Goal: Use online tool/utility: Use online tool/utility

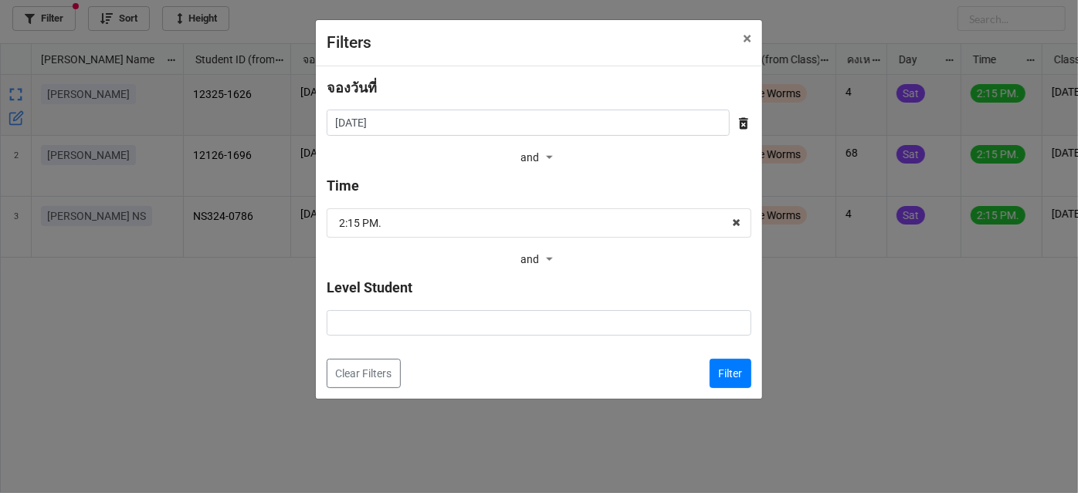
scroll to position [442, 1070]
click at [739, 122] on icon at bounding box center [743, 124] width 9 height 12
click at [720, 372] on button "Filter" at bounding box center [731, 373] width 42 height 29
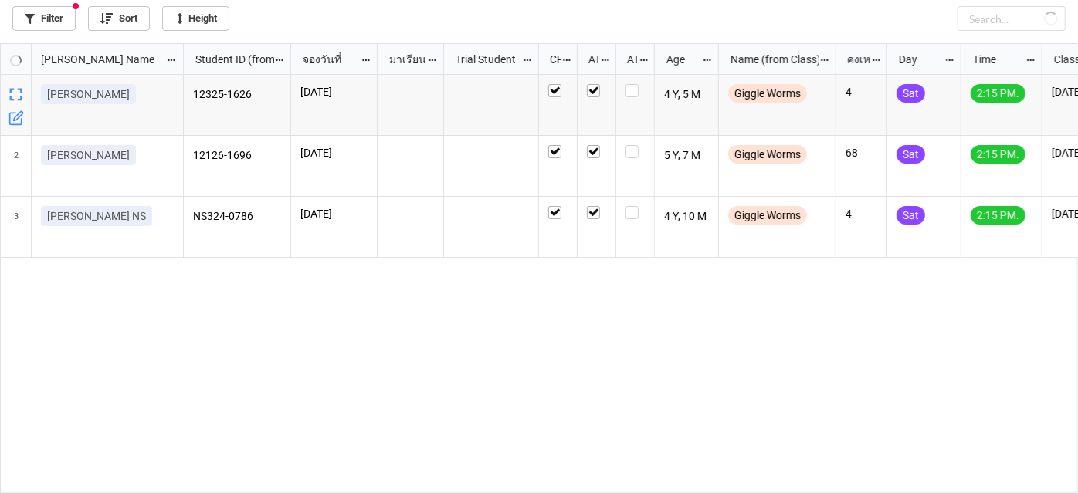
checkbox input "true"
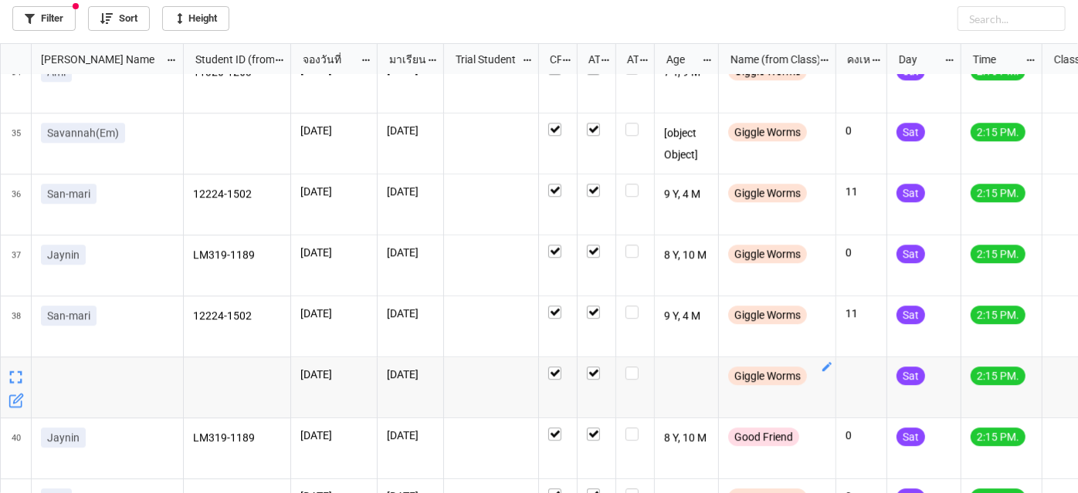
scroll to position [2386, 0]
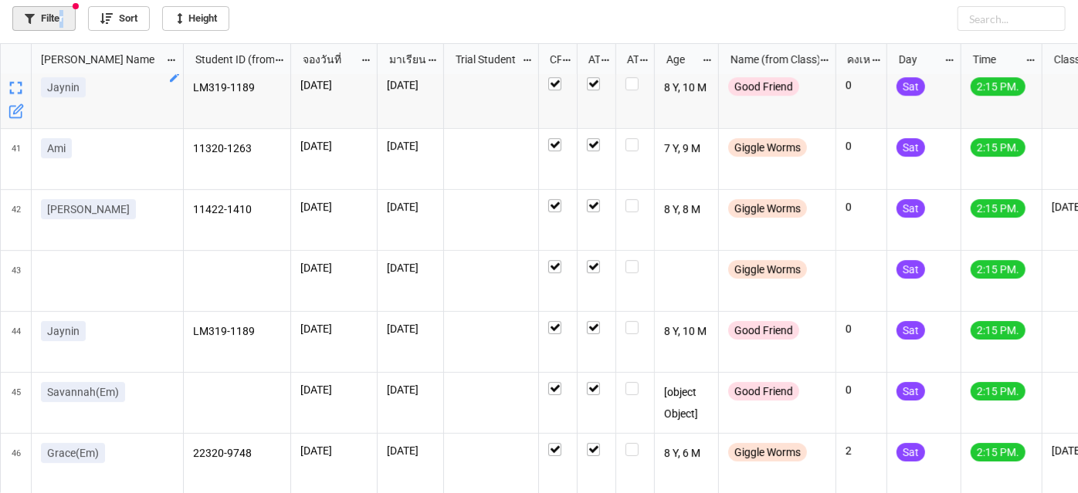
click at [59, 13] on link "Filter" at bounding box center [43, 18] width 63 height 25
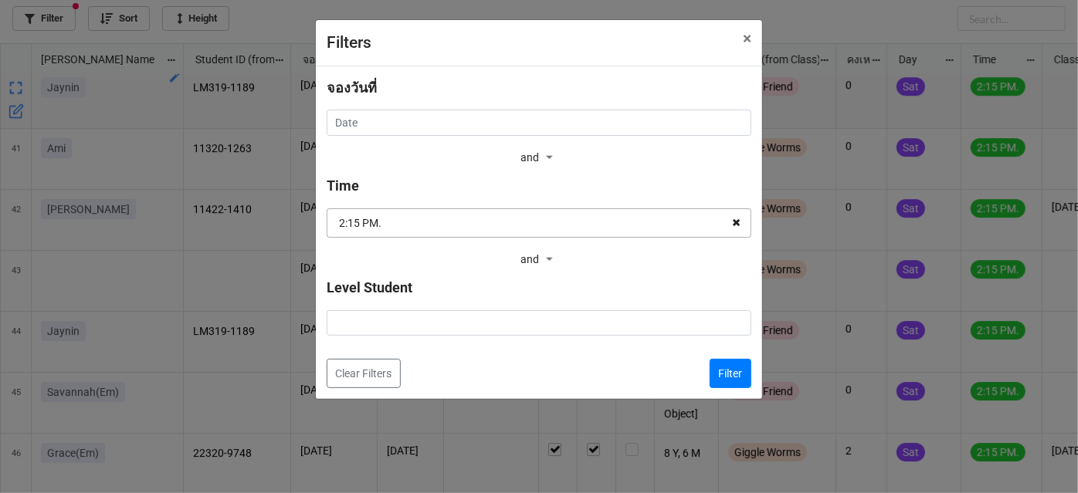
click at [733, 222] on icon at bounding box center [736, 223] width 24 height 29
click at [720, 372] on button "Filter" at bounding box center [731, 373] width 42 height 29
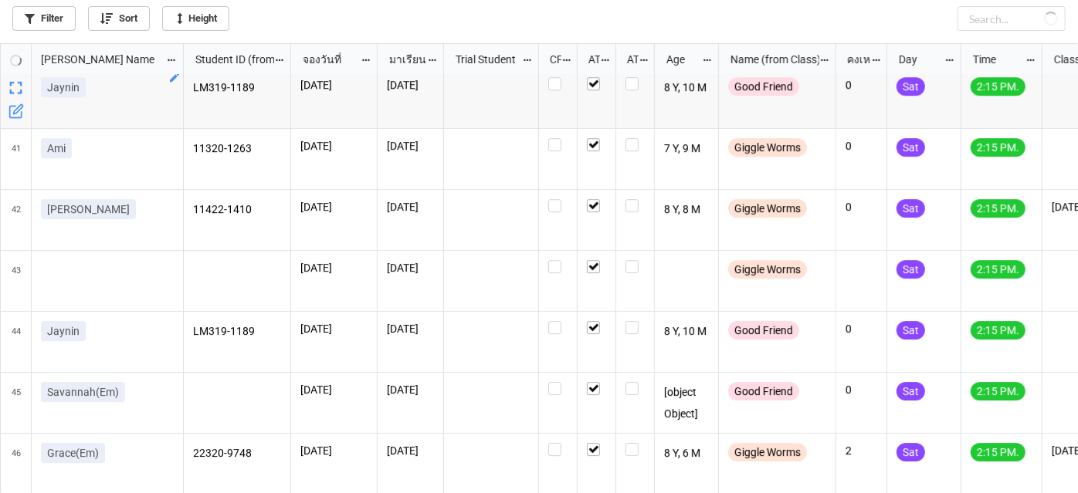
checkbox input "false"
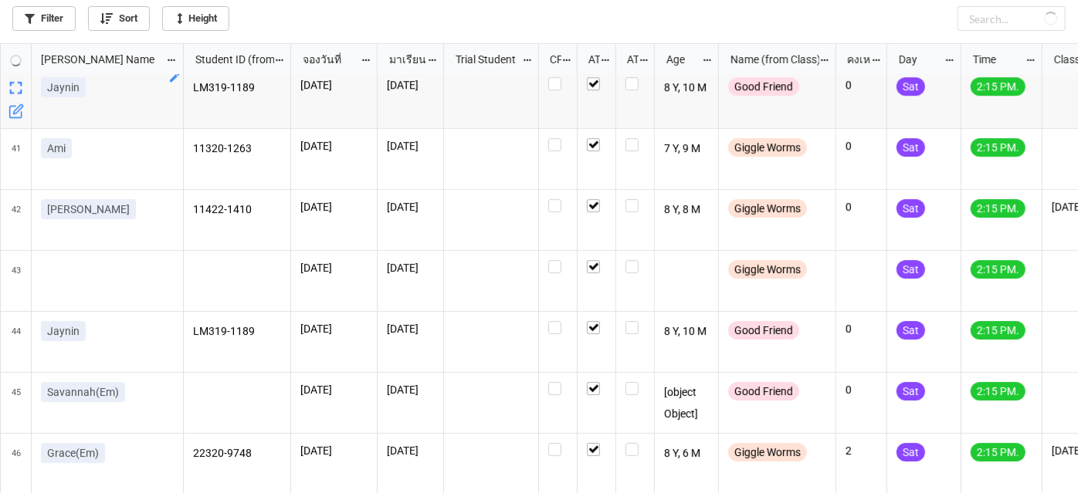
checkbox input "false"
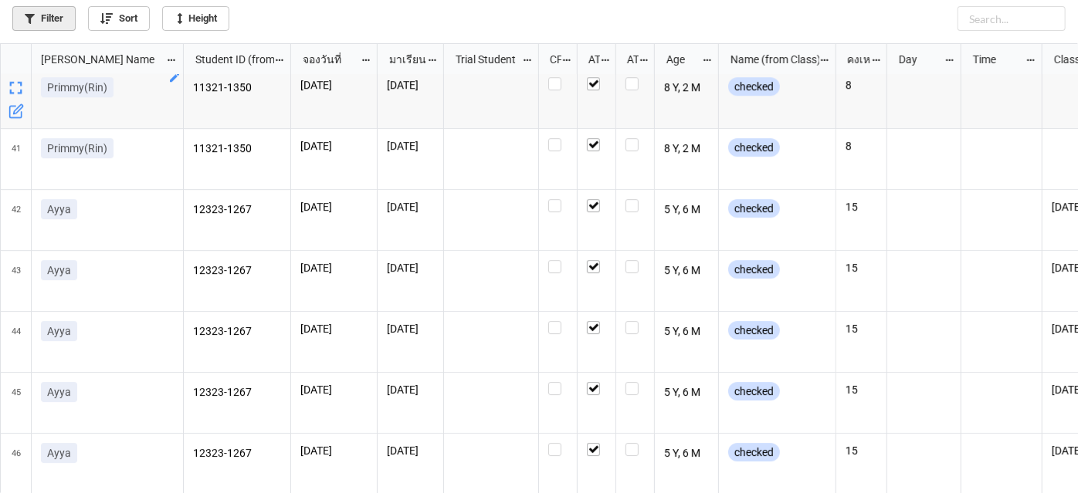
click at [51, 10] on link "Filter" at bounding box center [43, 18] width 63 height 25
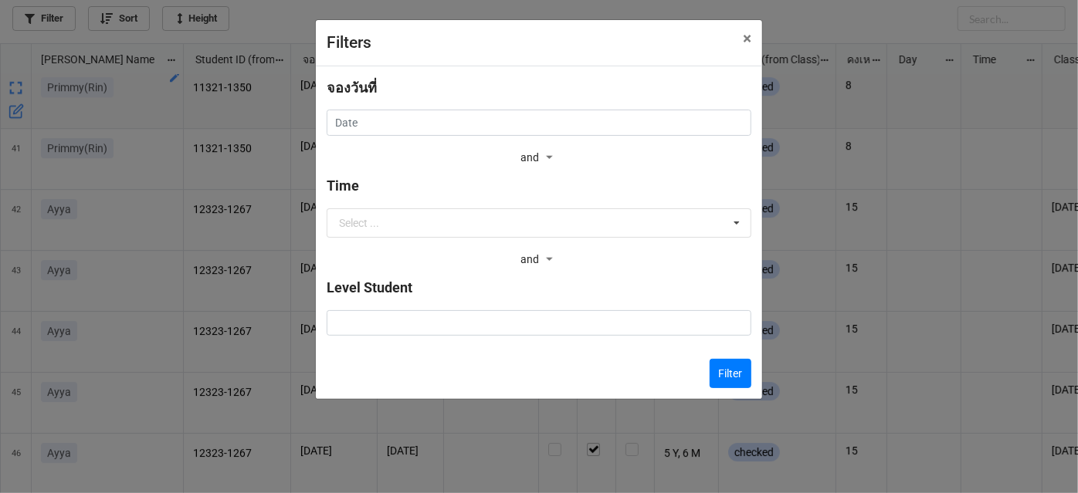
scroll to position [2, 0]
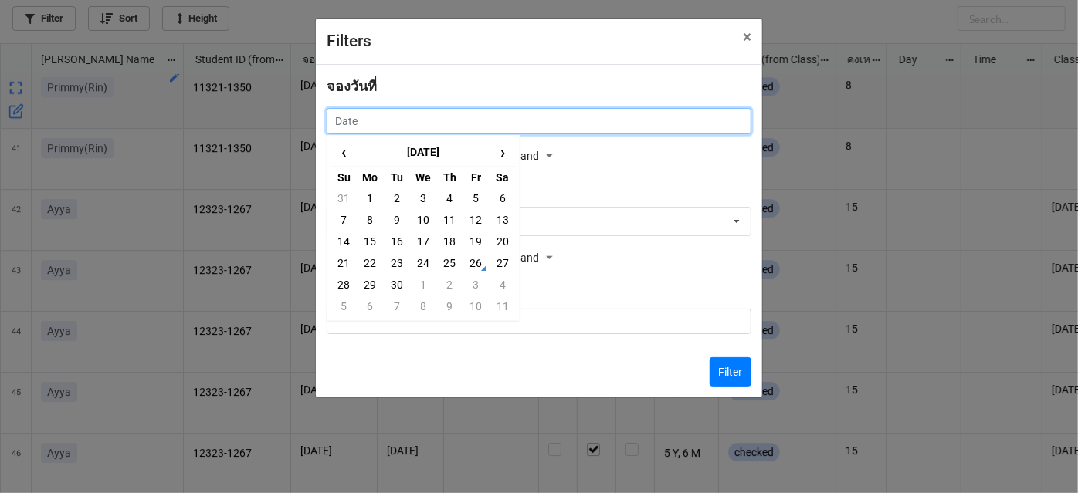
click at [585, 118] on input "text" at bounding box center [539, 121] width 425 height 26
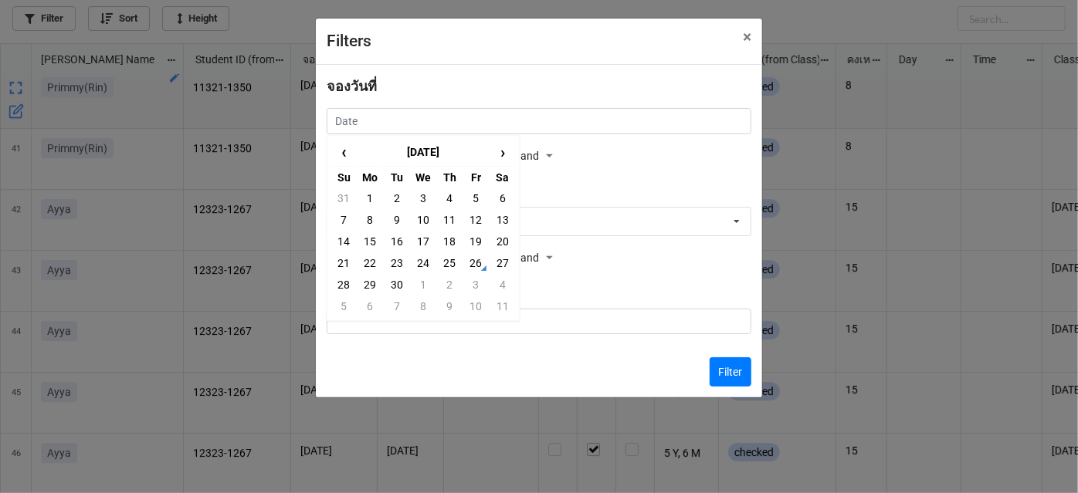
click at [493, 267] on td "27" at bounding box center [503, 264] width 26 height 22
type input "[DATE]"
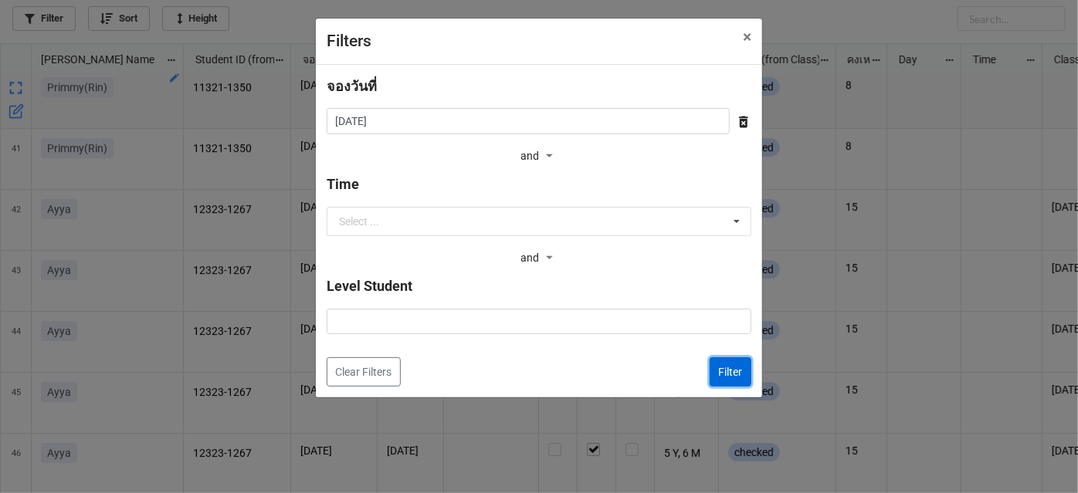
click at [737, 377] on button "Filter" at bounding box center [731, 372] width 42 height 29
